Goal: Task Accomplishment & Management: Use online tool/utility

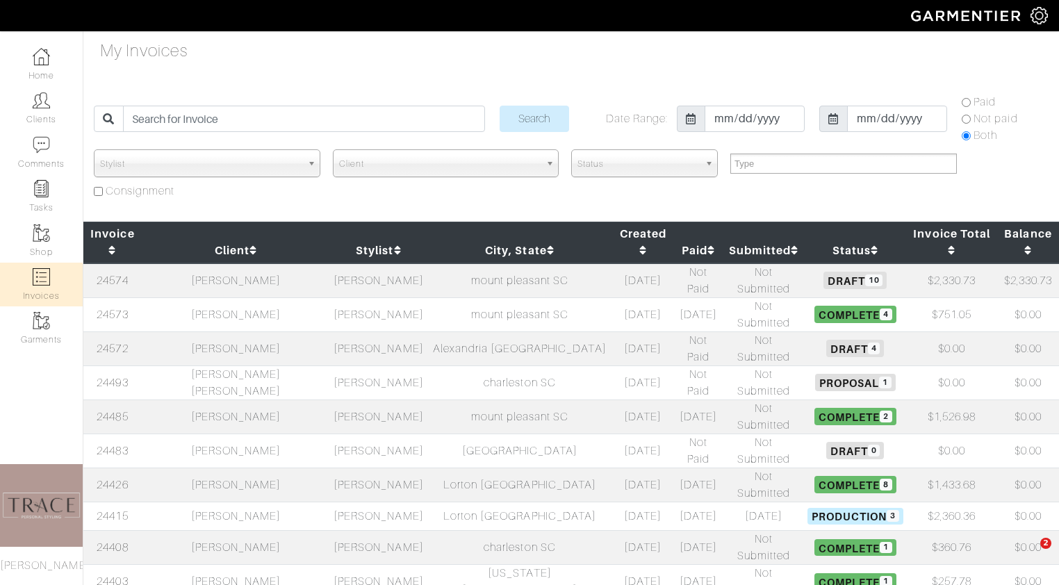
select select
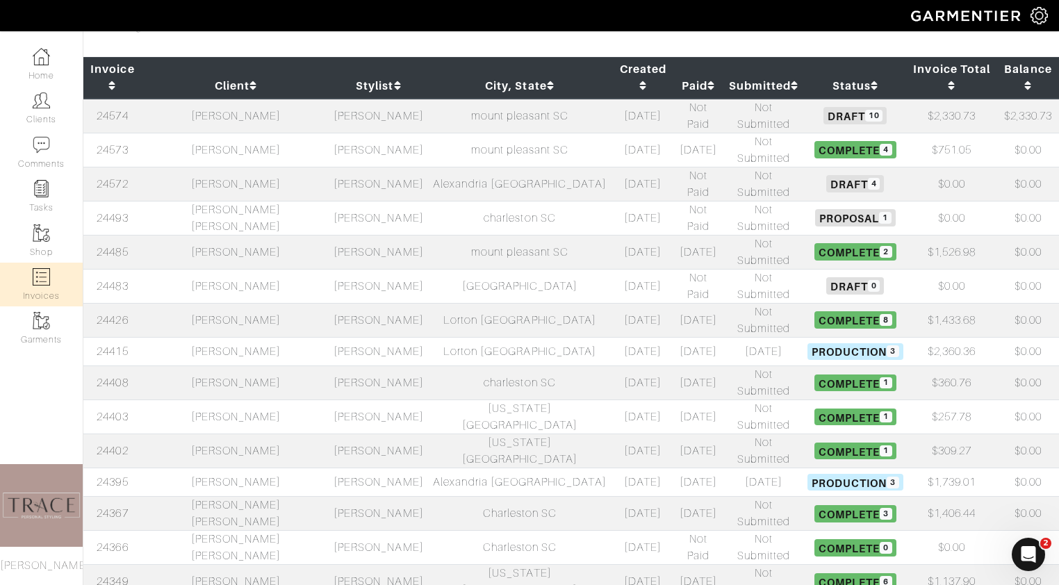
click at [215, 365] on td "[PERSON_NAME]" at bounding box center [236, 382] width 188 height 34
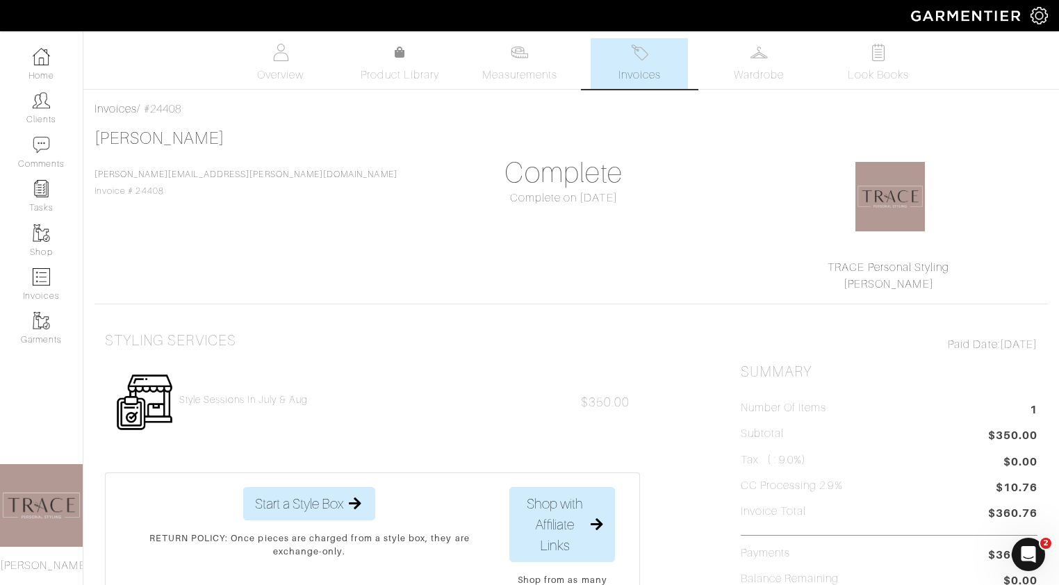
click at [658, 71] on span "Invoices" at bounding box center [639, 75] width 42 height 17
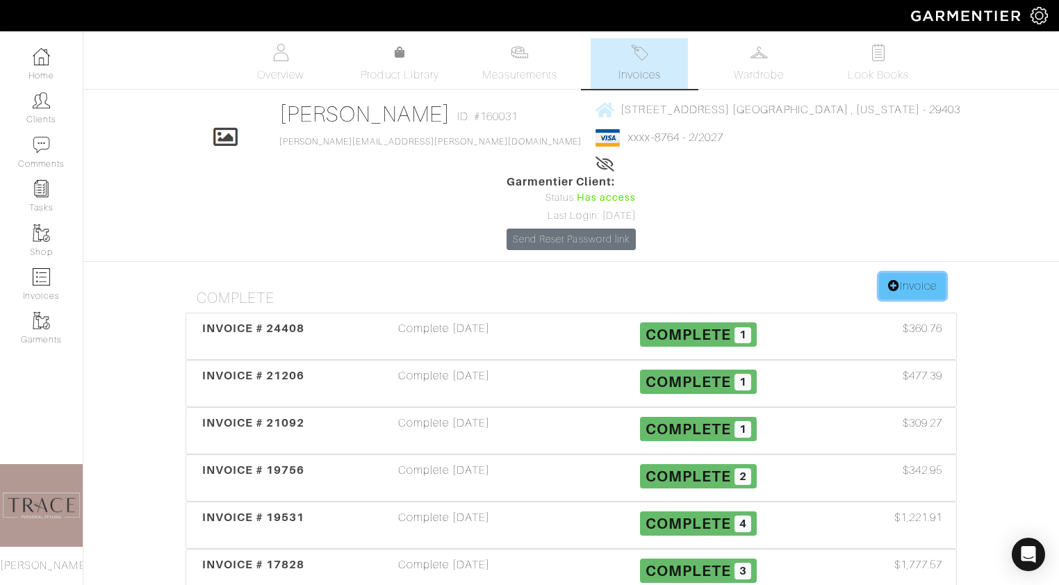
click at [921, 273] on link "Invoice" at bounding box center [912, 286] width 67 height 26
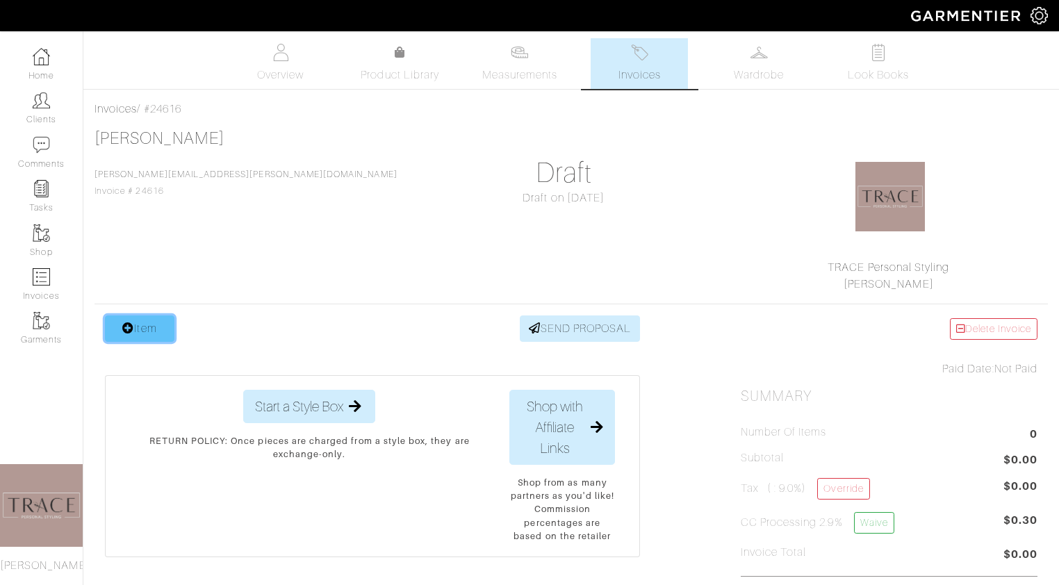
click at [143, 324] on link "Item" at bounding box center [139, 328] width 69 height 26
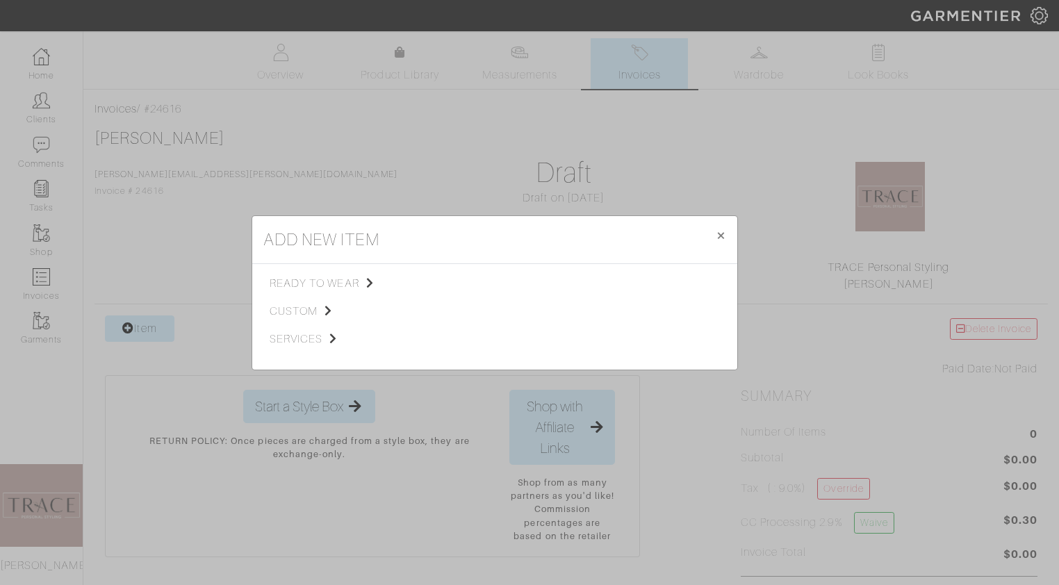
click at [372, 197] on div "add new item × Close ready to wear custom services Tops Bottoms Dresses Jumpsui…" at bounding box center [529, 292] width 1059 height 585
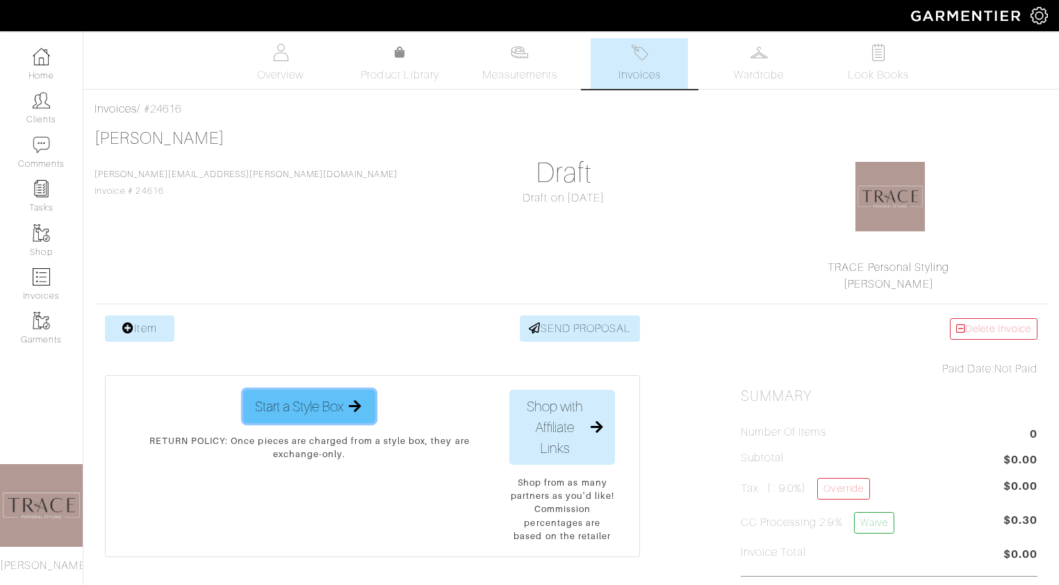
click at [335, 411] on span "Start a Style Box" at bounding box center [299, 406] width 88 height 21
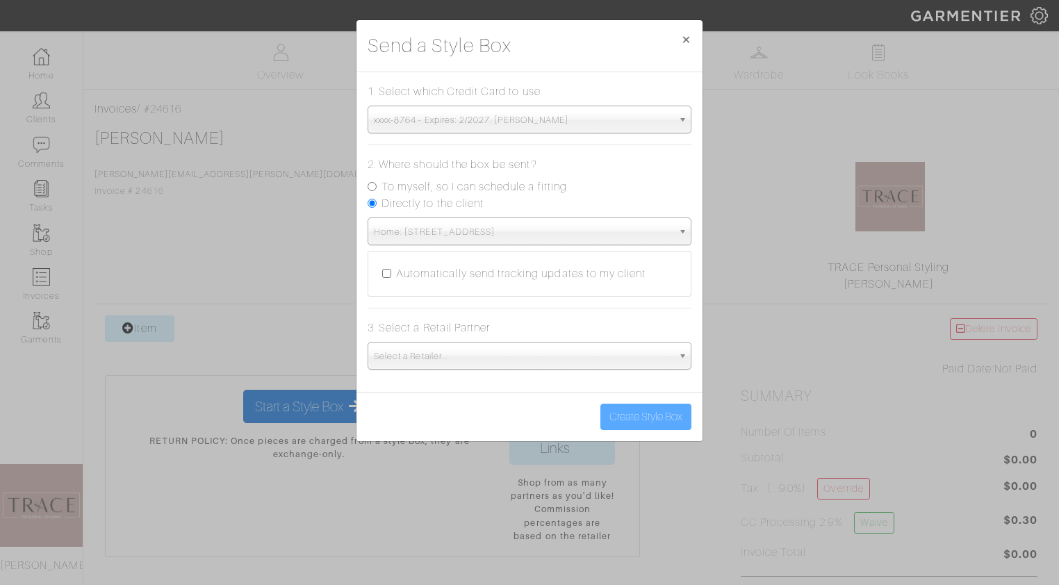
click at [503, 359] on span "Select a Retailer..." at bounding box center [523, 357] width 299 height 28
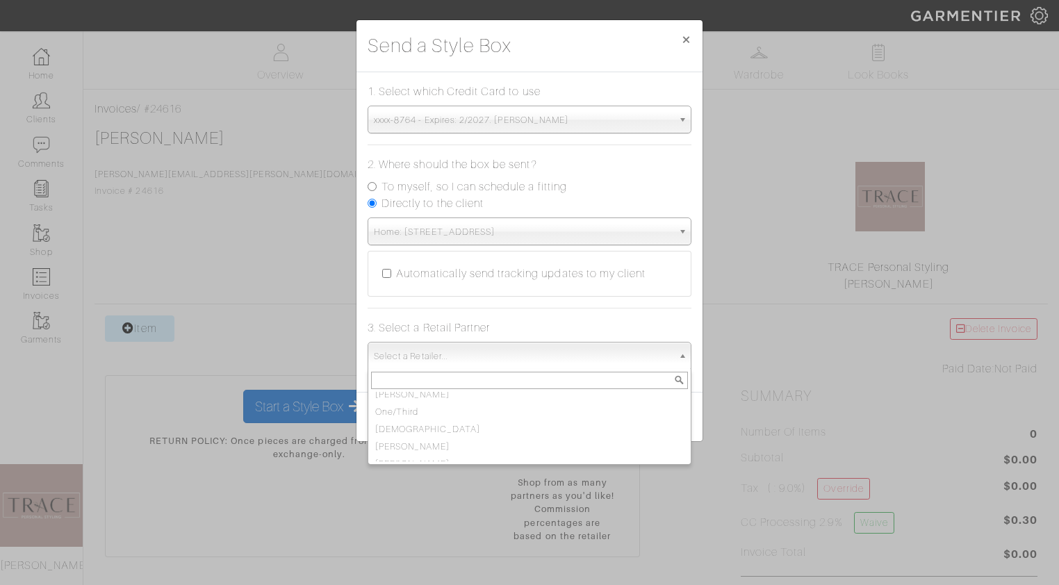
scroll to position [104, 0]
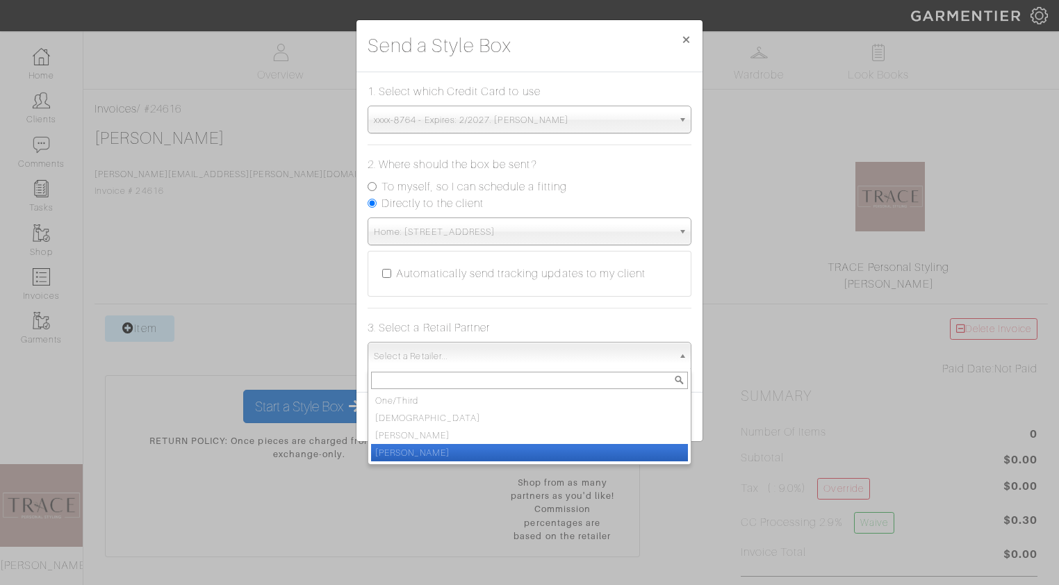
click at [479, 452] on li "Vince" at bounding box center [529, 452] width 317 height 17
select select "19"
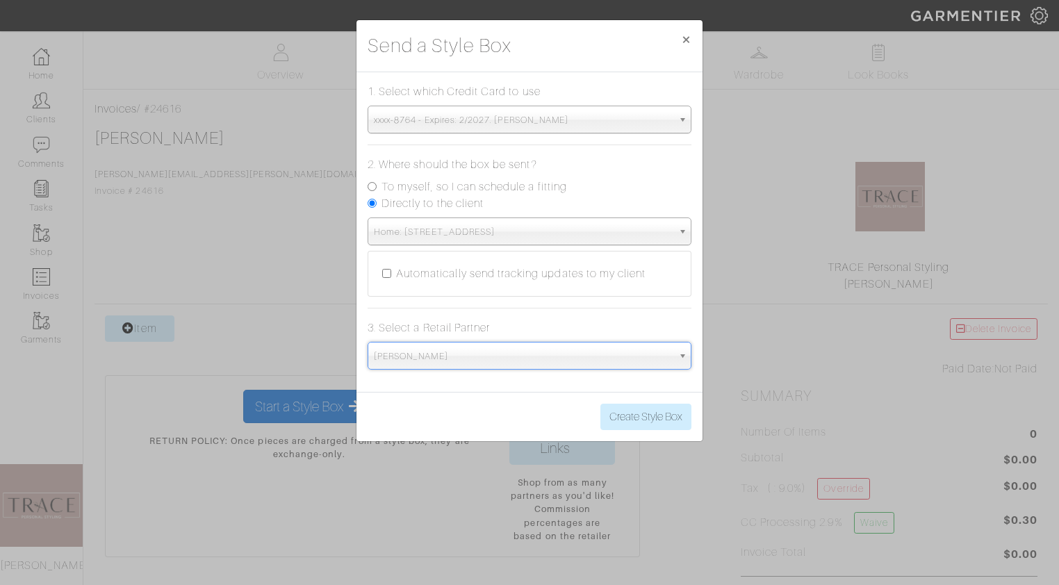
click at [605, 229] on span "Home: 34 Lowndes point dr | charleston , SC | 29403" at bounding box center [523, 232] width 299 height 28
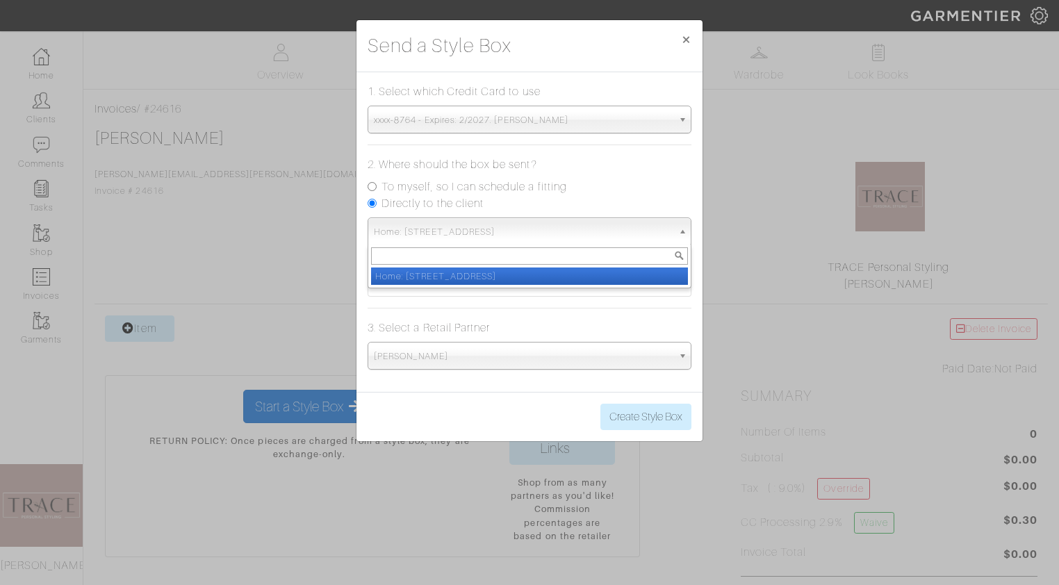
click at [604, 230] on span "Home: 34 Lowndes point dr | charleston , SC | 29403" at bounding box center [523, 232] width 299 height 28
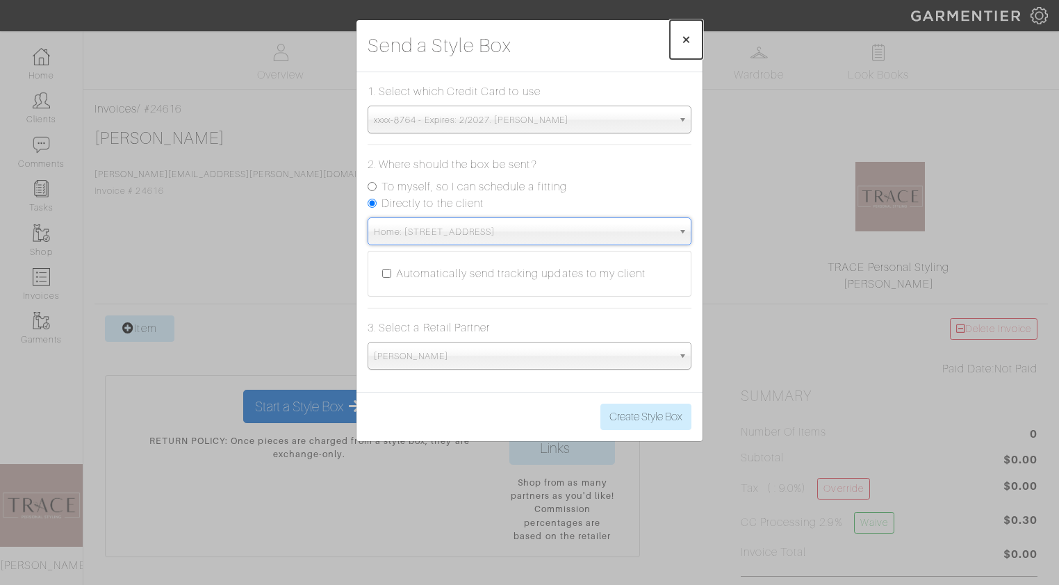
click at [674, 32] on button "×" at bounding box center [686, 39] width 33 height 39
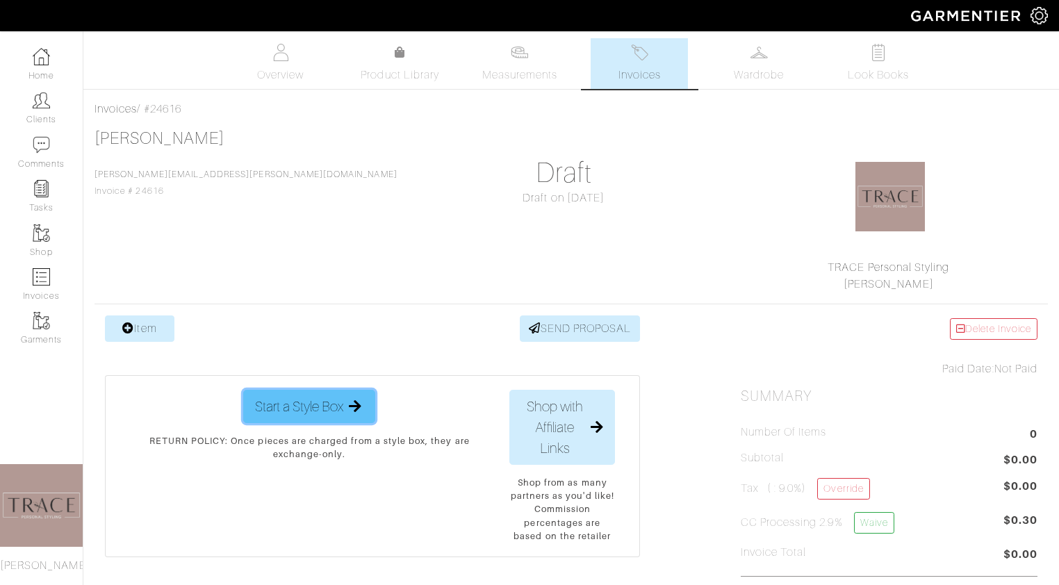
click at [279, 399] on span "Start a Style Box" at bounding box center [299, 406] width 88 height 21
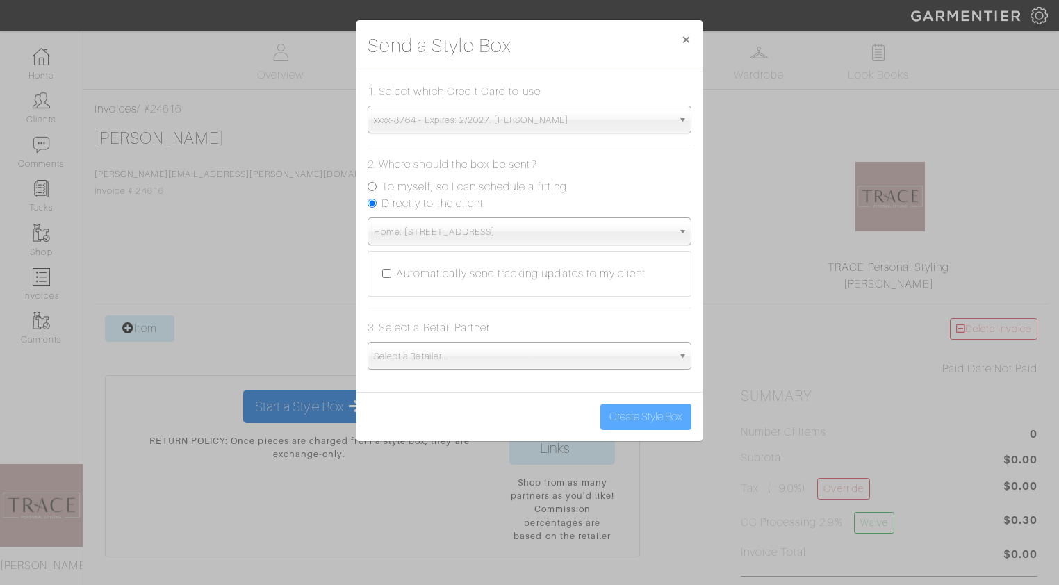
scroll to position [0, 0]
click at [488, 358] on span "Select a Retailer..." at bounding box center [523, 357] width 299 height 28
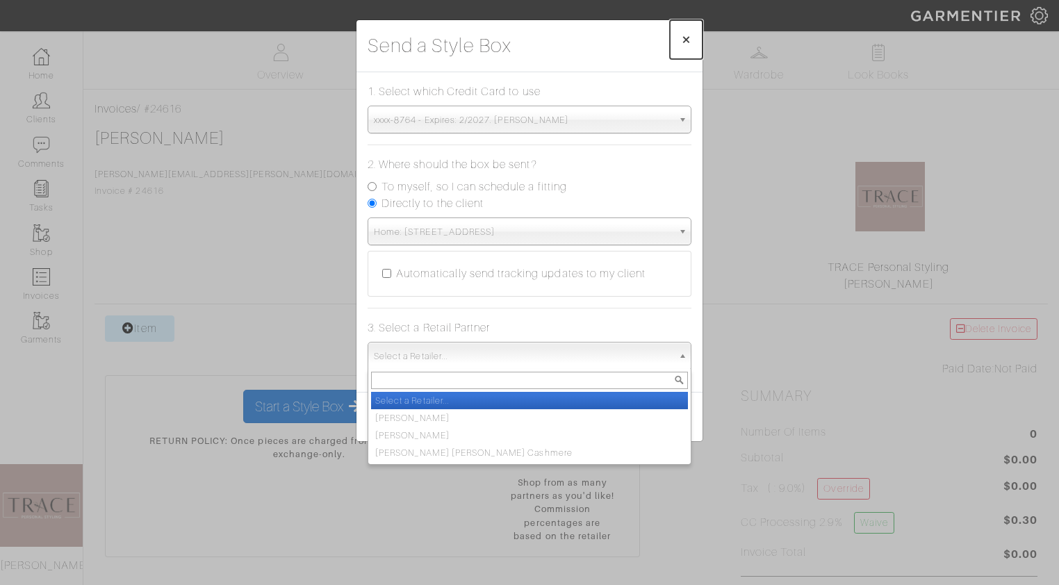
click at [682, 38] on span "×" at bounding box center [686, 39] width 10 height 19
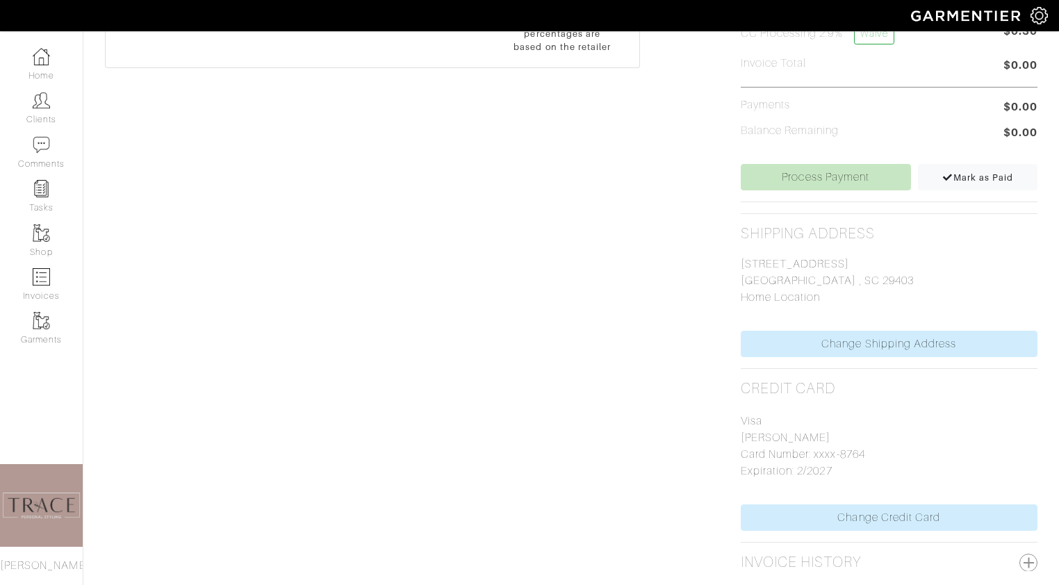
scroll to position [541, 0]
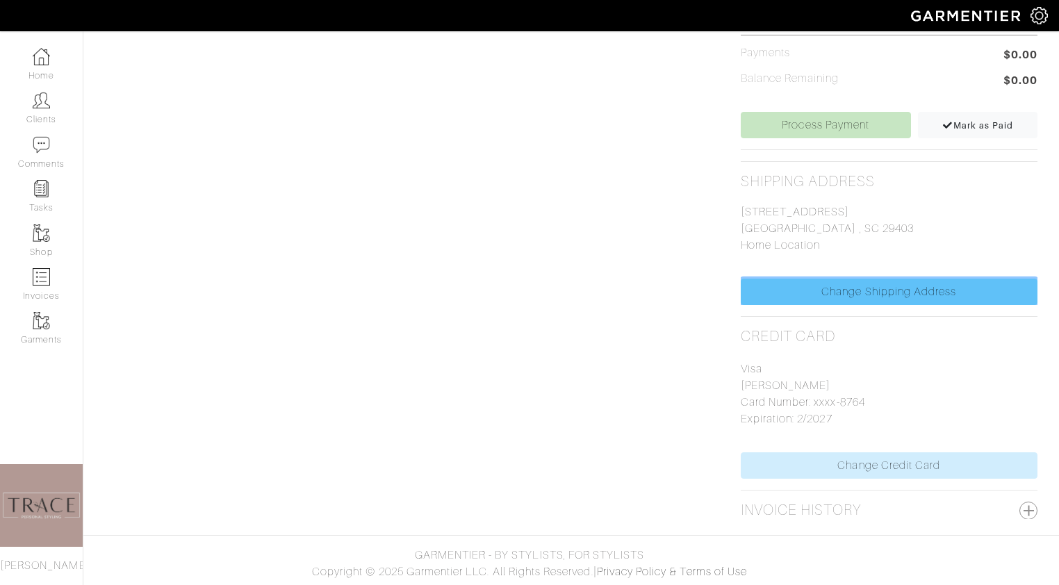
click at [863, 292] on link "Change Shipping Address" at bounding box center [889, 292] width 297 height 26
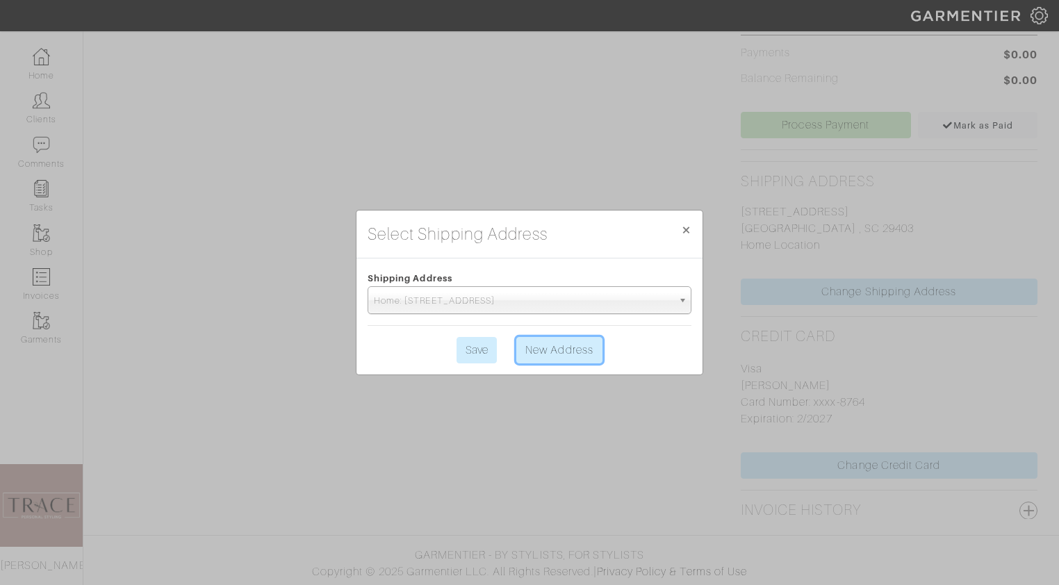
click at [568, 352] on link "New Address" at bounding box center [559, 350] width 86 height 26
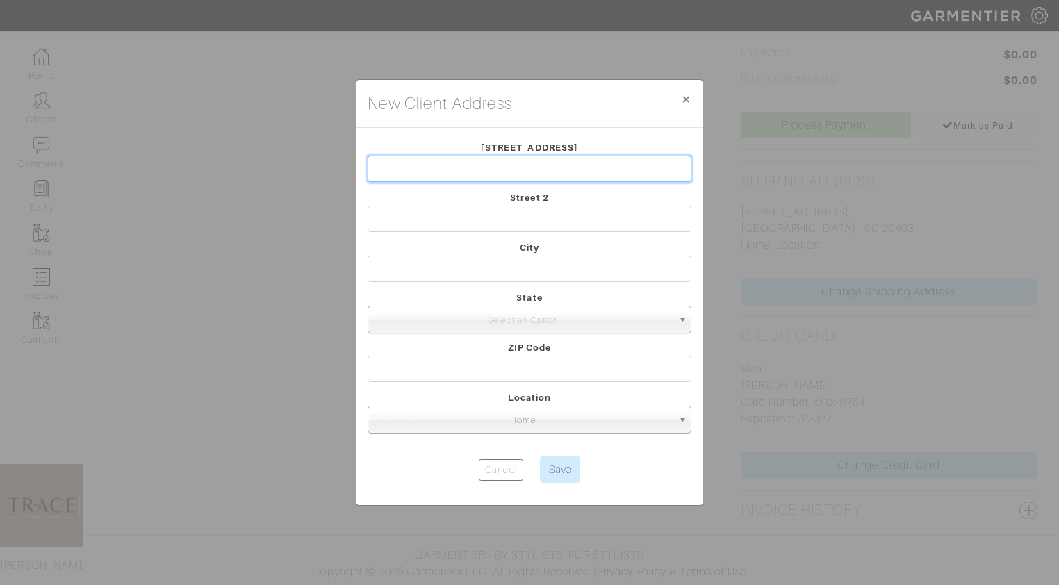
click at [577, 178] on input "text" at bounding box center [530, 169] width 324 height 26
type input "949 canyon rd"
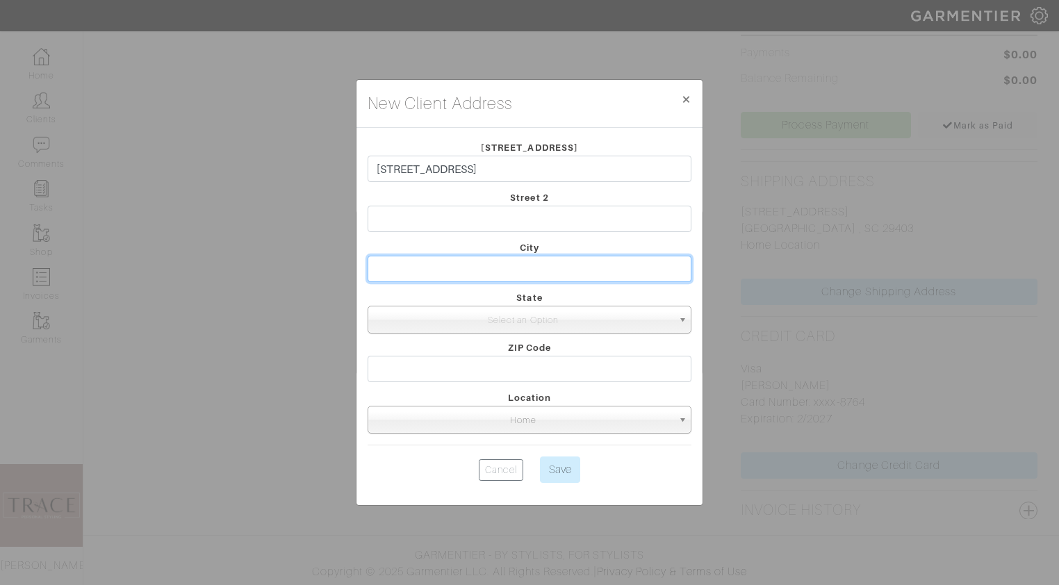
click at [564, 260] on input "text" at bounding box center [530, 269] width 324 height 26
click at [392, 268] on input "Gerserville" at bounding box center [530, 269] width 324 height 26
click at [401, 268] on input "Geyrserville" at bounding box center [530, 269] width 324 height 26
click at [472, 266] on input "Geyserville" at bounding box center [530, 269] width 324 height 26
type input "Geyserville"
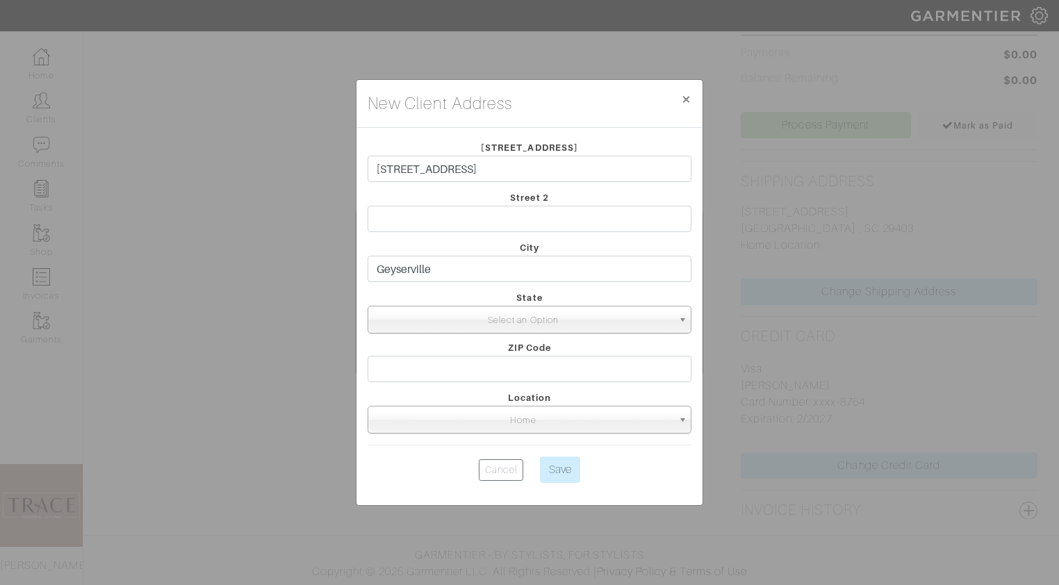
click at [485, 315] on span "Select an Option" at bounding box center [523, 320] width 299 height 28
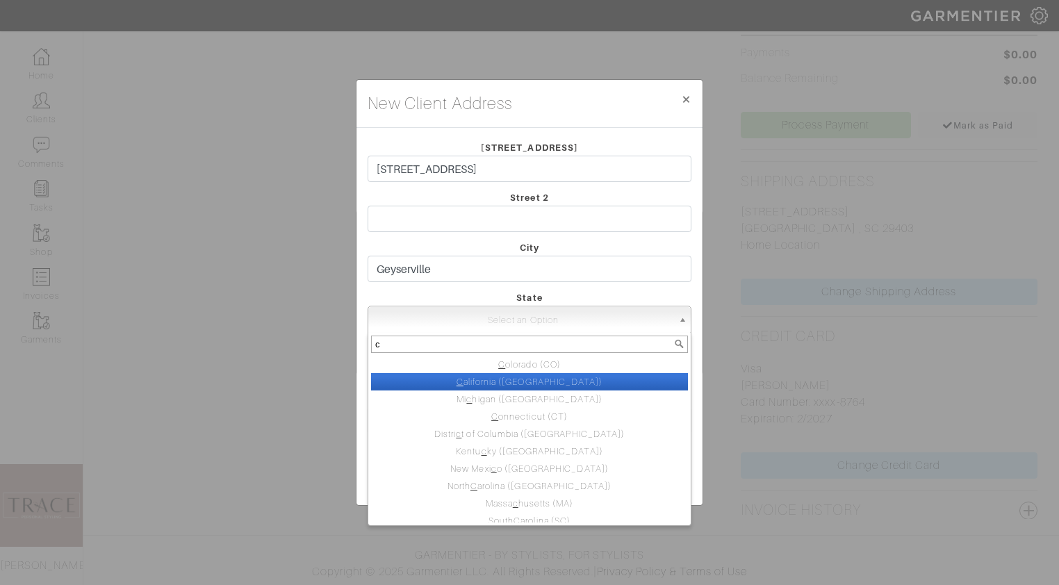
type input "c"
click at [517, 379] on li "C alifornia (CA)" at bounding box center [529, 381] width 317 height 17
select select "6"
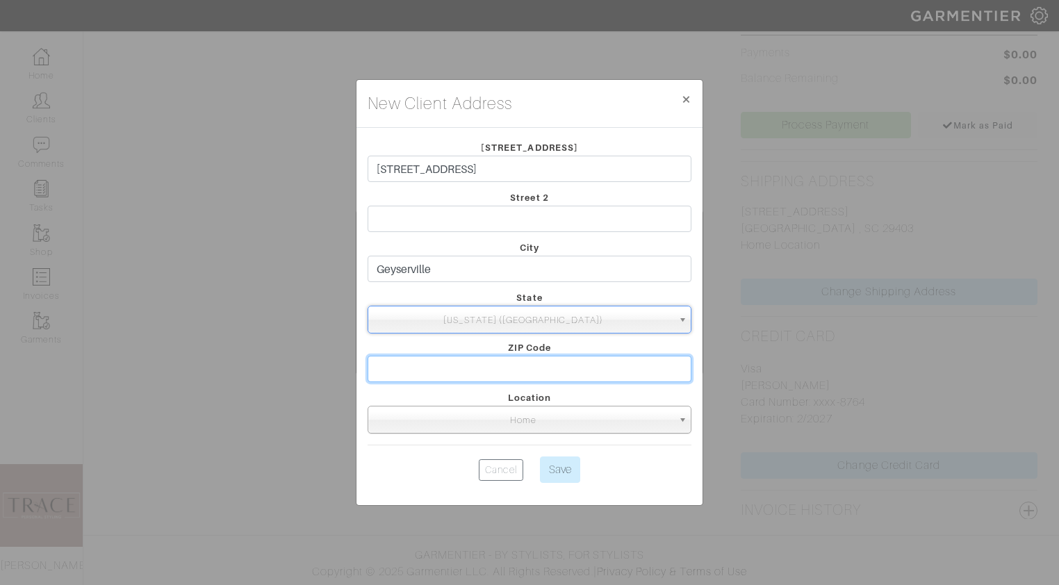
click at [517, 370] on input "text" at bounding box center [530, 369] width 324 height 26
type input "95441"
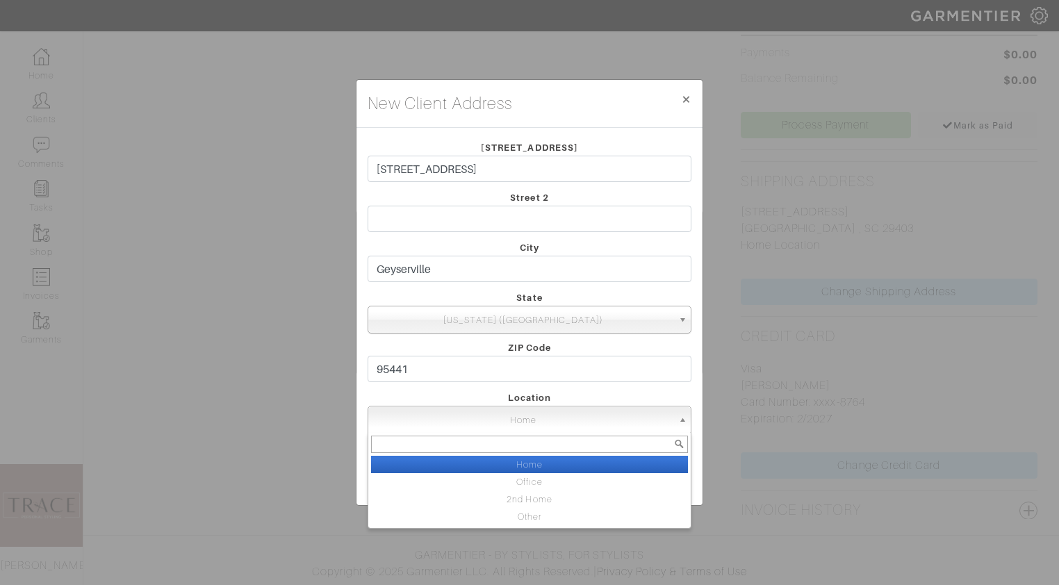
click at [550, 425] on span "Home" at bounding box center [523, 420] width 299 height 28
click at [547, 460] on li "Home" at bounding box center [529, 464] width 317 height 17
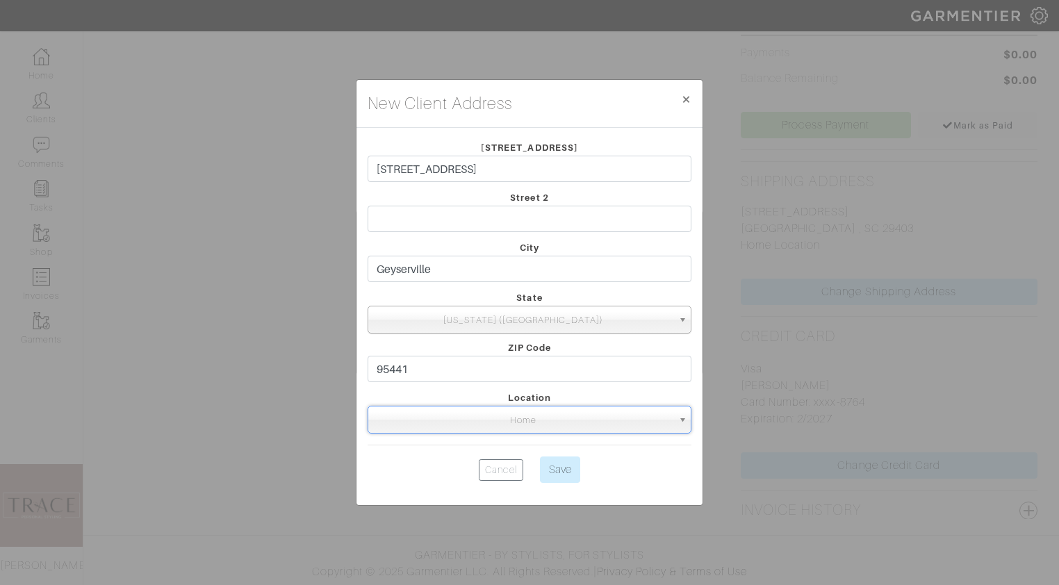
click at [552, 428] on span "Home" at bounding box center [523, 420] width 299 height 28
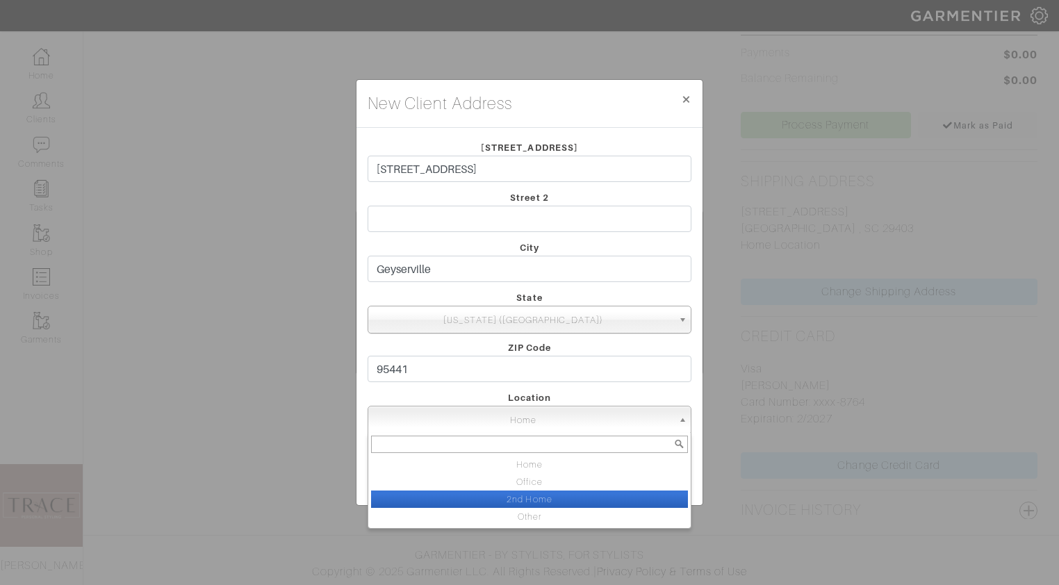
click at [545, 497] on li "2nd Home" at bounding box center [529, 499] width 317 height 17
select select "2nd Home"
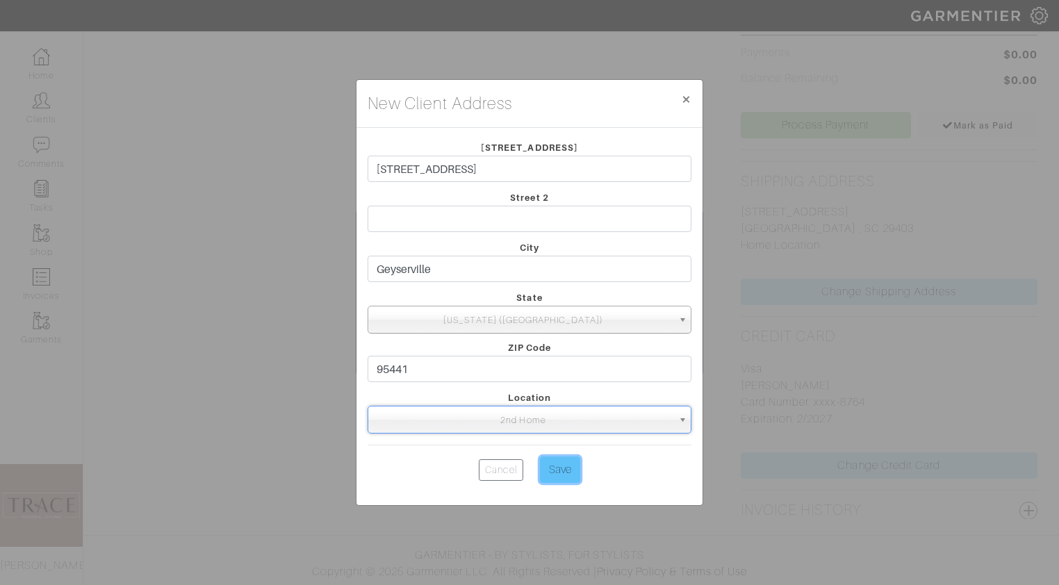
click at [561, 474] on input "Save" at bounding box center [560, 470] width 40 height 26
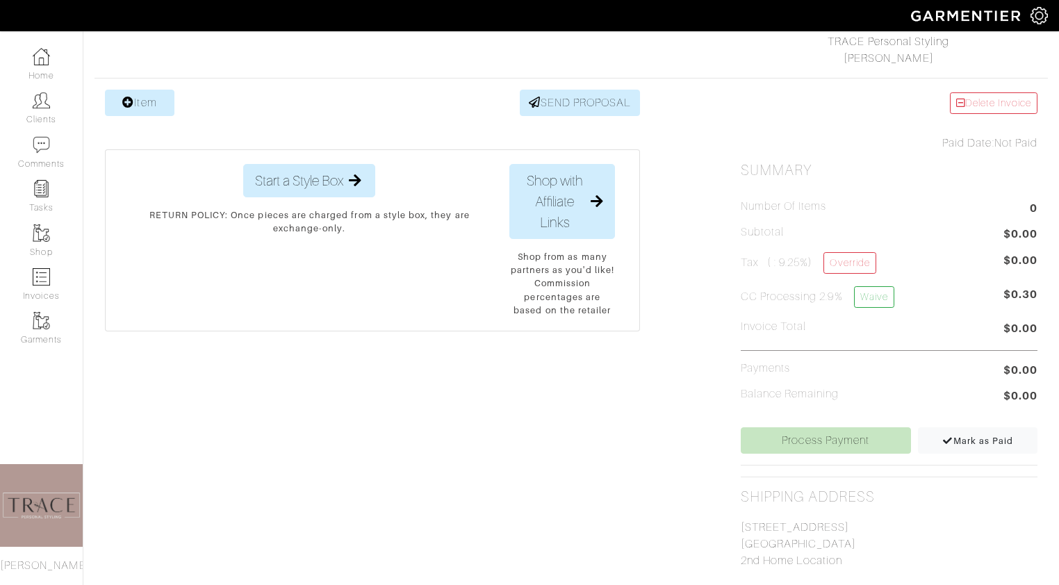
scroll to position [0, 0]
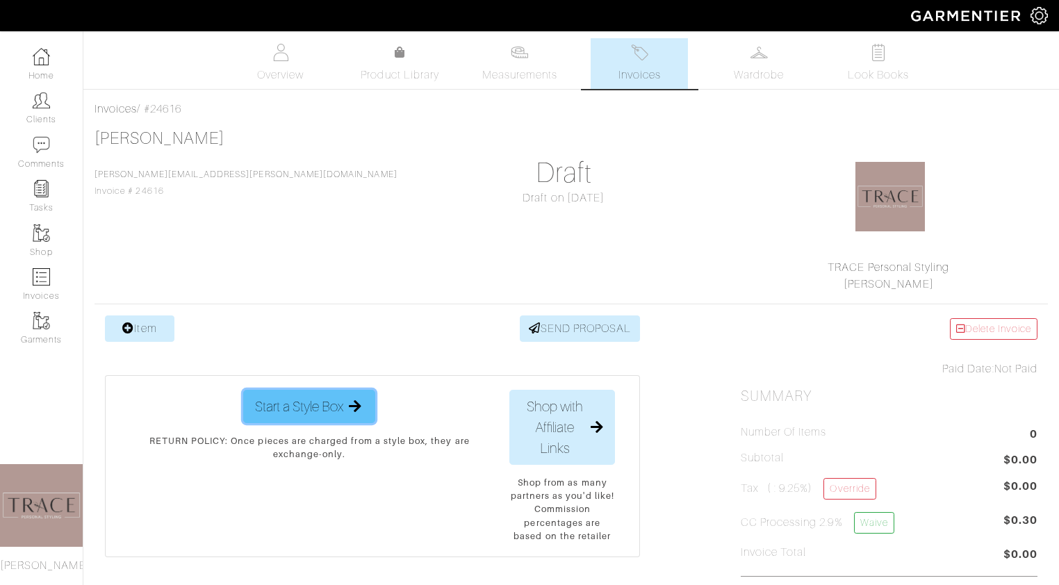
click at [345, 401] on div "Start a Style Box" at bounding box center [309, 406] width 108 height 21
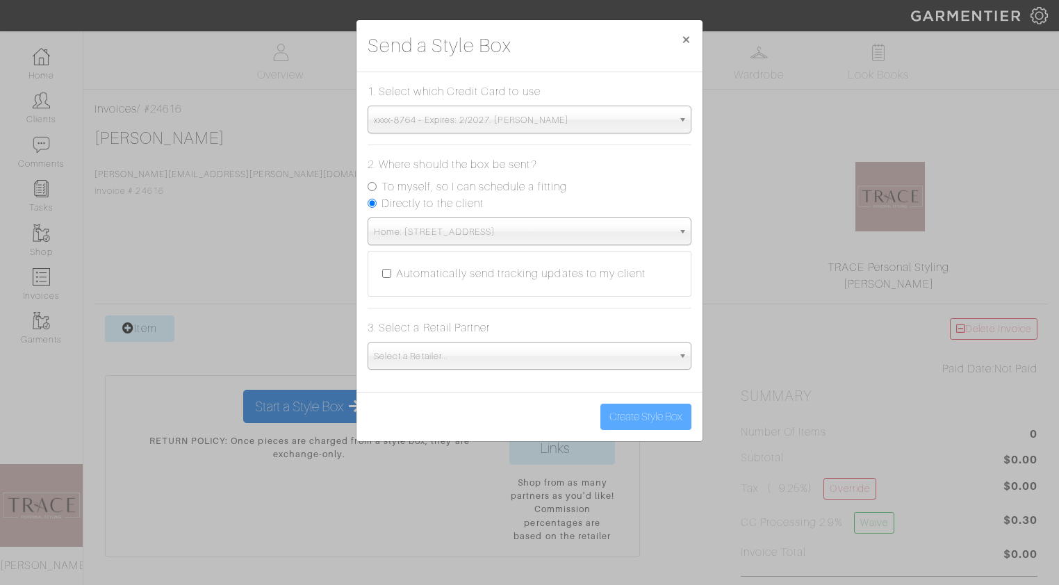
click at [586, 230] on span "Home: 34 Lowndes point dr | charleston , SC | 29403" at bounding box center [523, 232] width 299 height 28
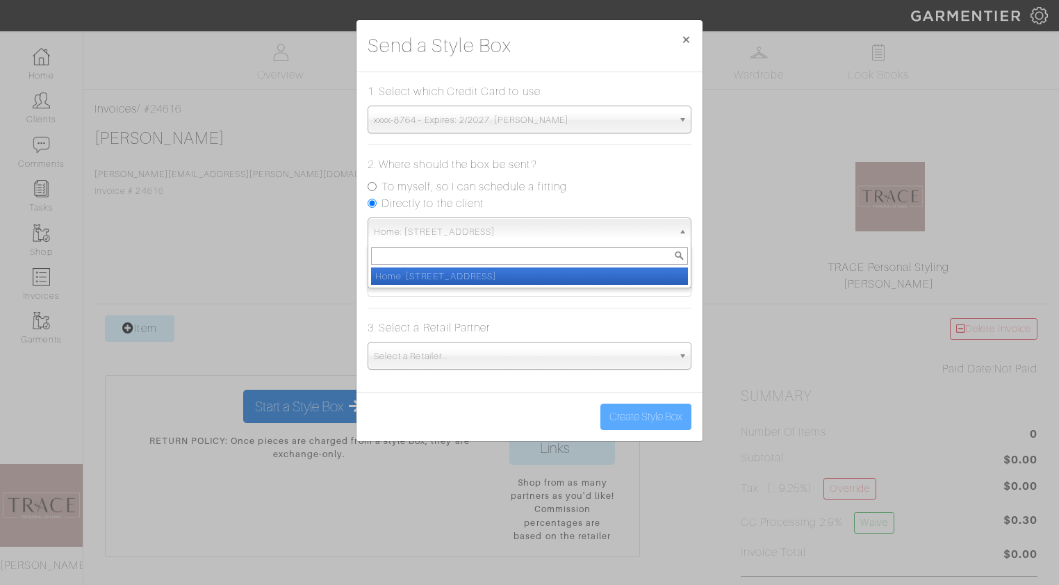
click at [599, 192] on div "To myself, so I can schedule a fitting" at bounding box center [530, 187] width 324 height 17
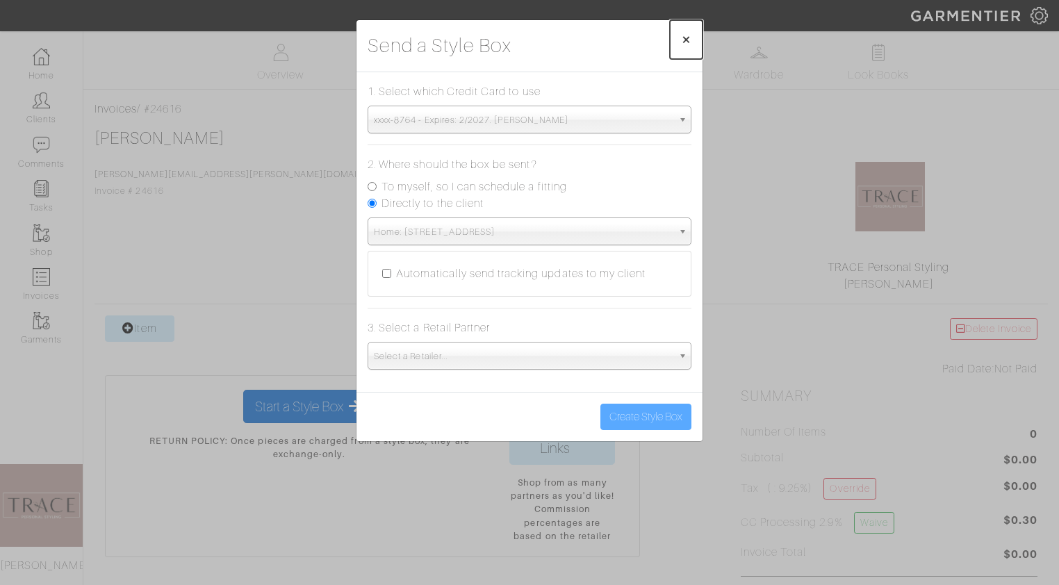
click at [688, 37] on span "×" at bounding box center [686, 39] width 10 height 19
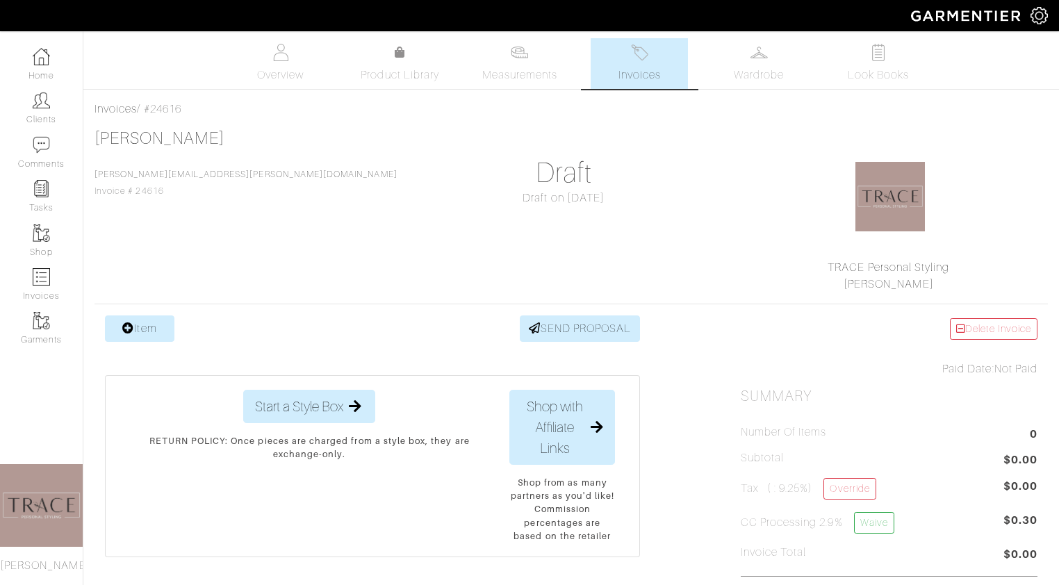
click at [565, 249] on div "catherine Lacour catherine@lacour.us Invoice # 24616 Draft Draft on 09/18/25 TR…" at bounding box center [570, 211] width 953 height 164
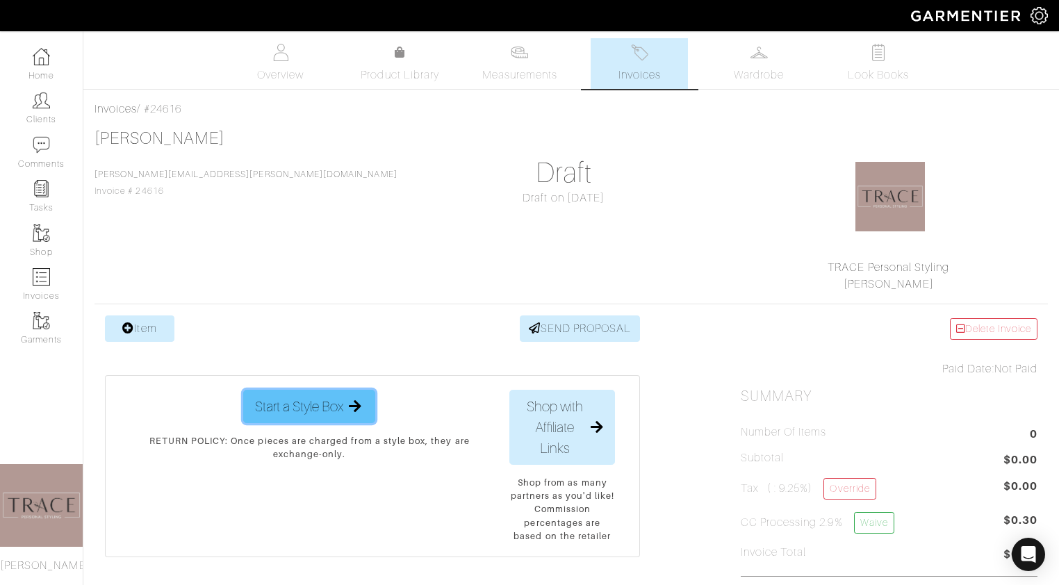
click at [297, 405] on span "Start a Style Box" at bounding box center [299, 406] width 88 height 21
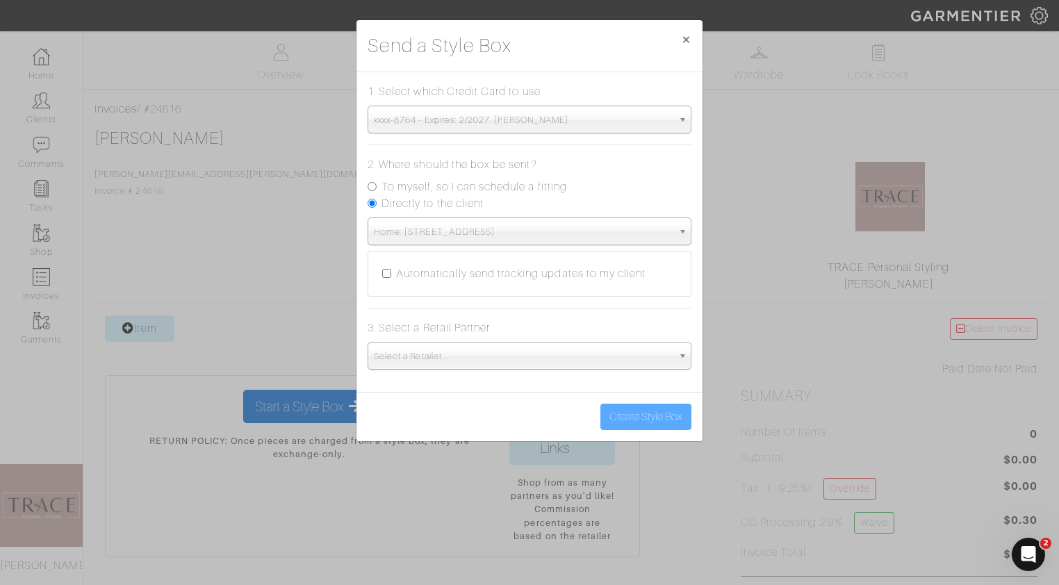
click at [520, 229] on span "Home: 34 Lowndes point dr | charleston , SC | 29403" at bounding box center [523, 232] width 299 height 28
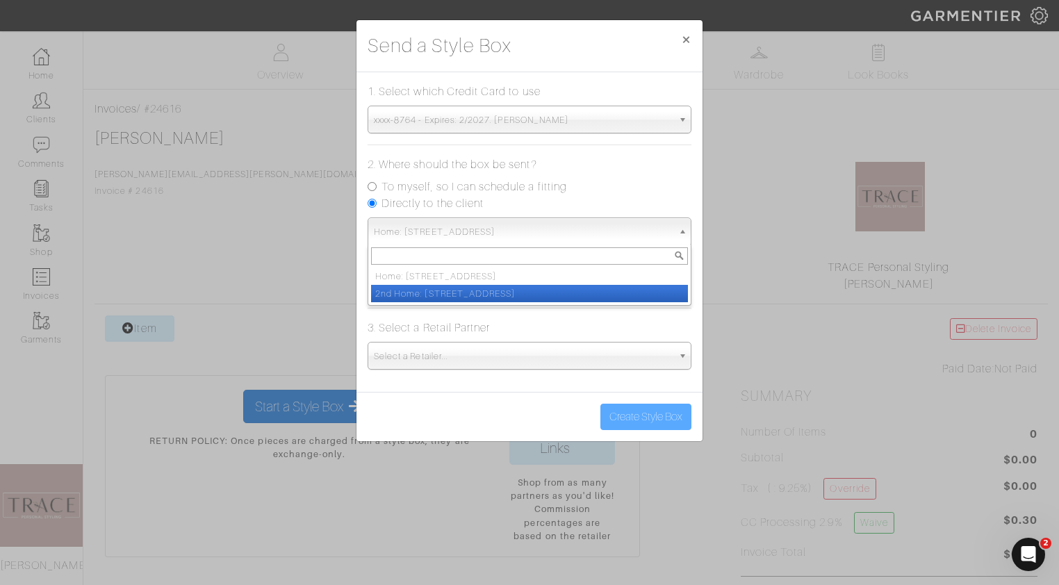
click at [498, 293] on li "2nd Home: 949 canyon rd | Geyserville, CA | 95441" at bounding box center [529, 293] width 317 height 17
select select "11721811"
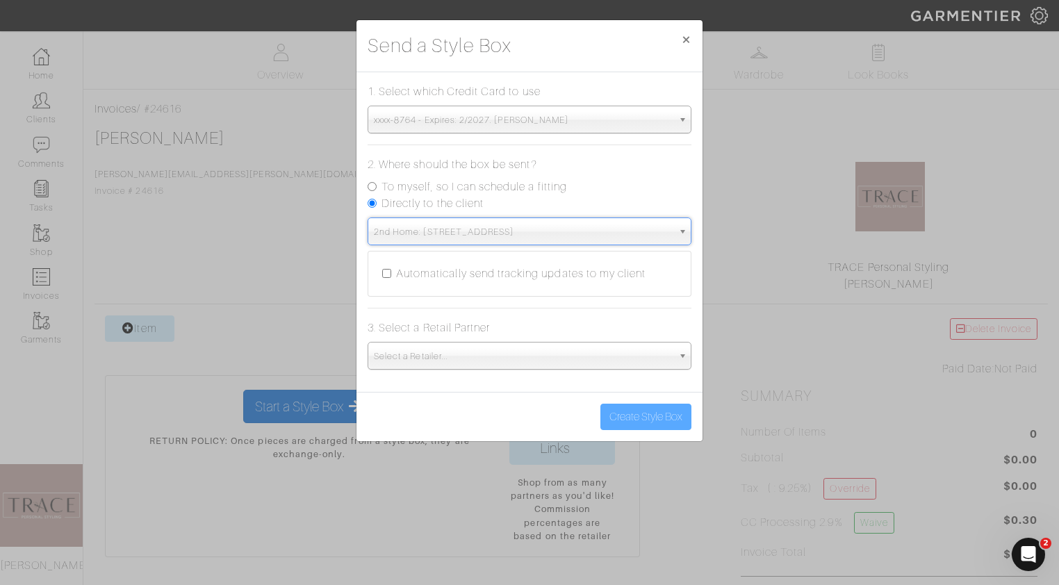
click at [502, 363] on span "Select a Retailer..." at bounding box center [523, 357] width 299 height 28
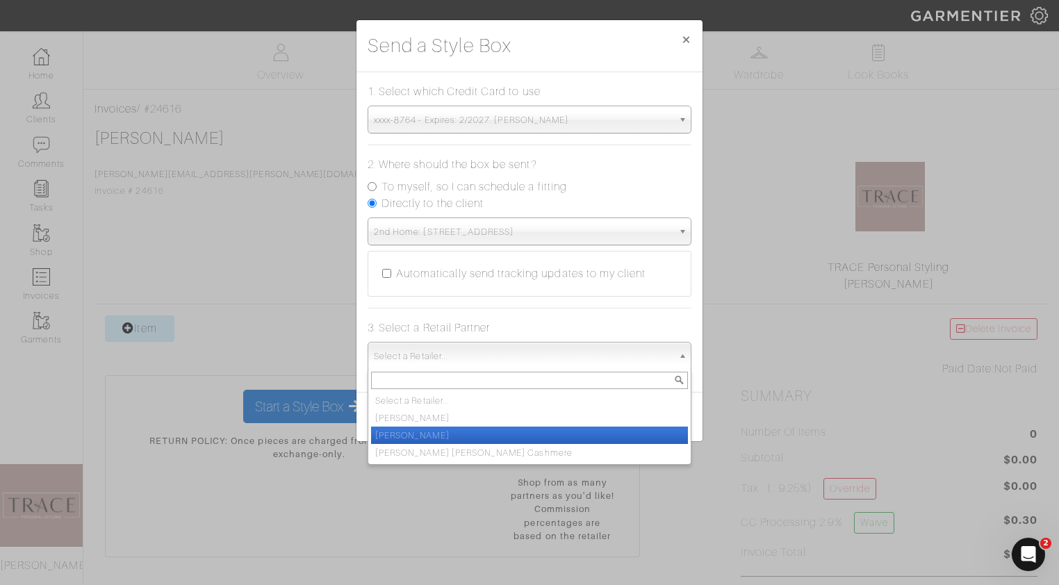
scroll to position [104, 0]
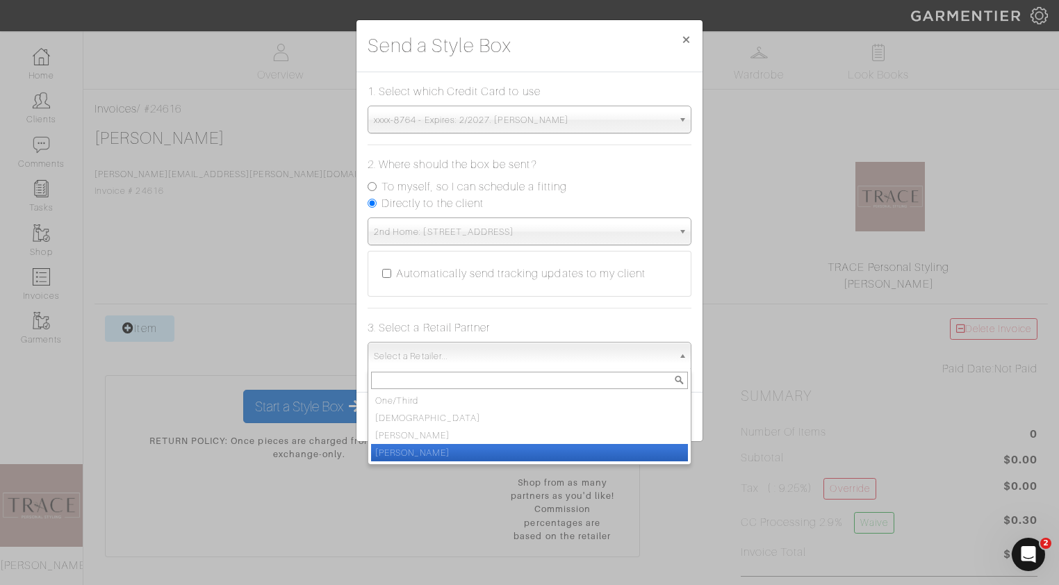
click at [478, 459] on li "Vince" at bounding box center [529, 452] width 317 height 17
select select "19"
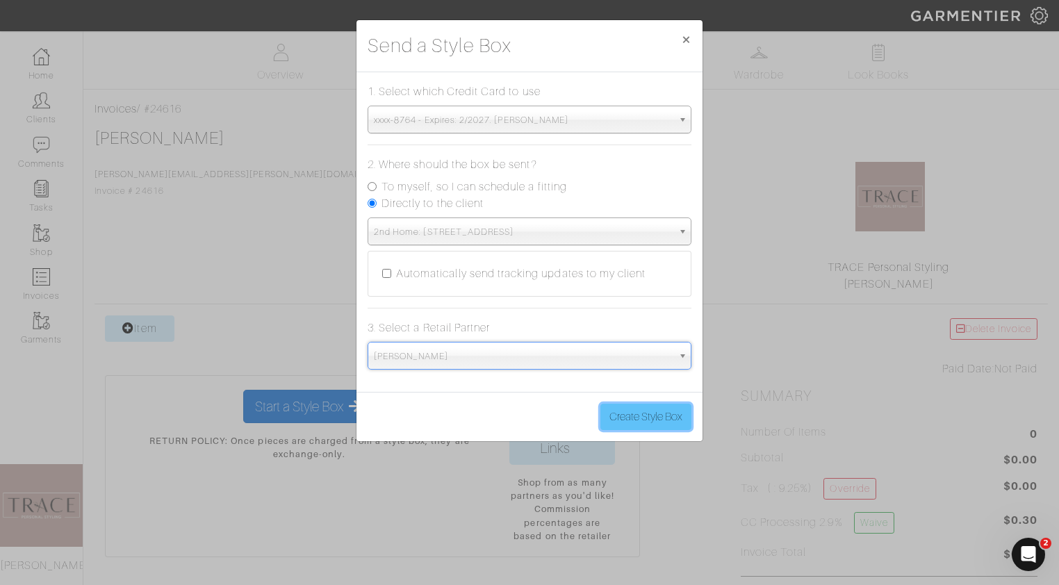
click at [639, 411] on button "Create Style Box" at bounding box center [645, 417] width 91 height 26
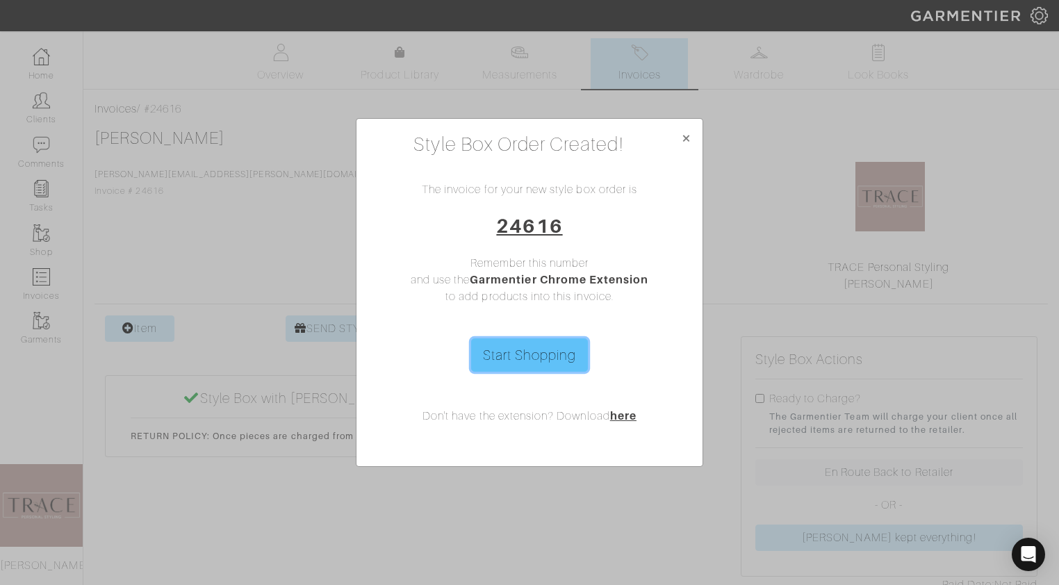
click at [547, 360] on link "Start Shopping" at bounding box center [529, 354] width 117 height 33
